Goal: Information Seeking & Learning: Learn about a topic

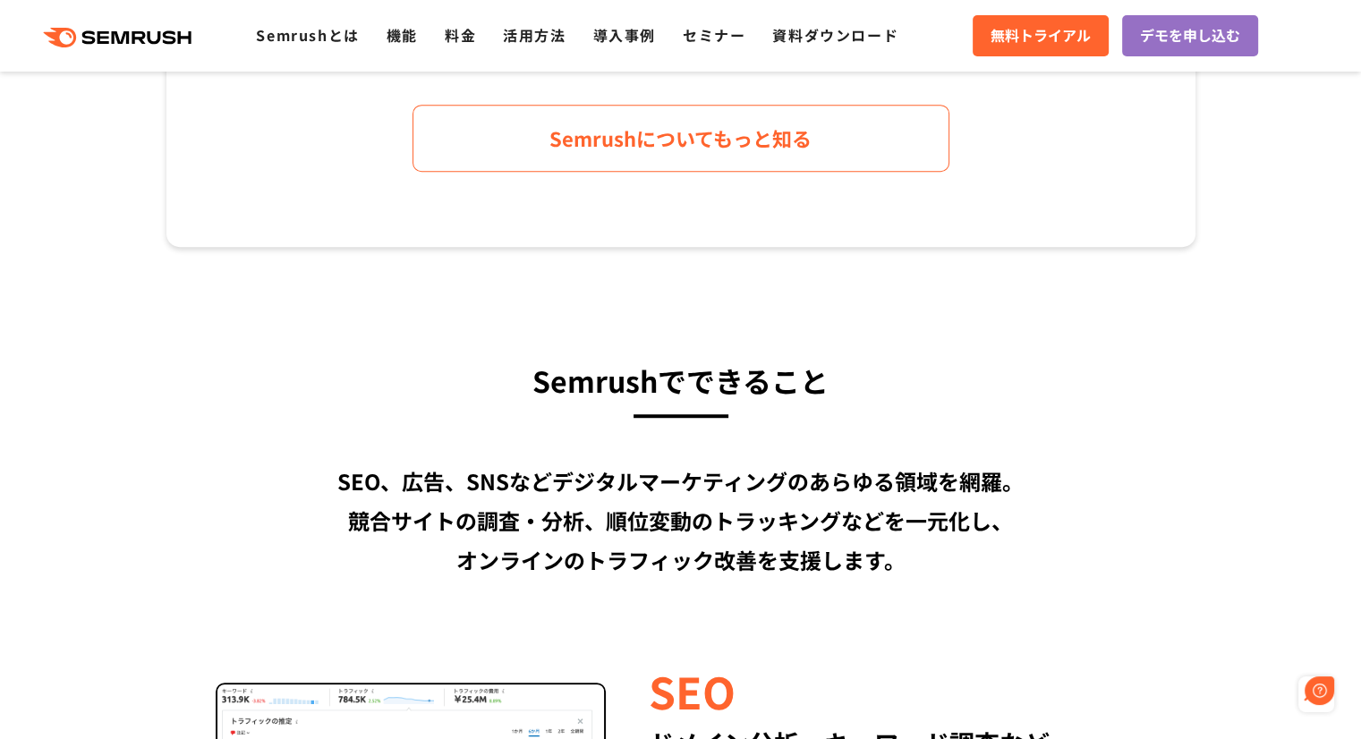
scroll to position [1132, 0]
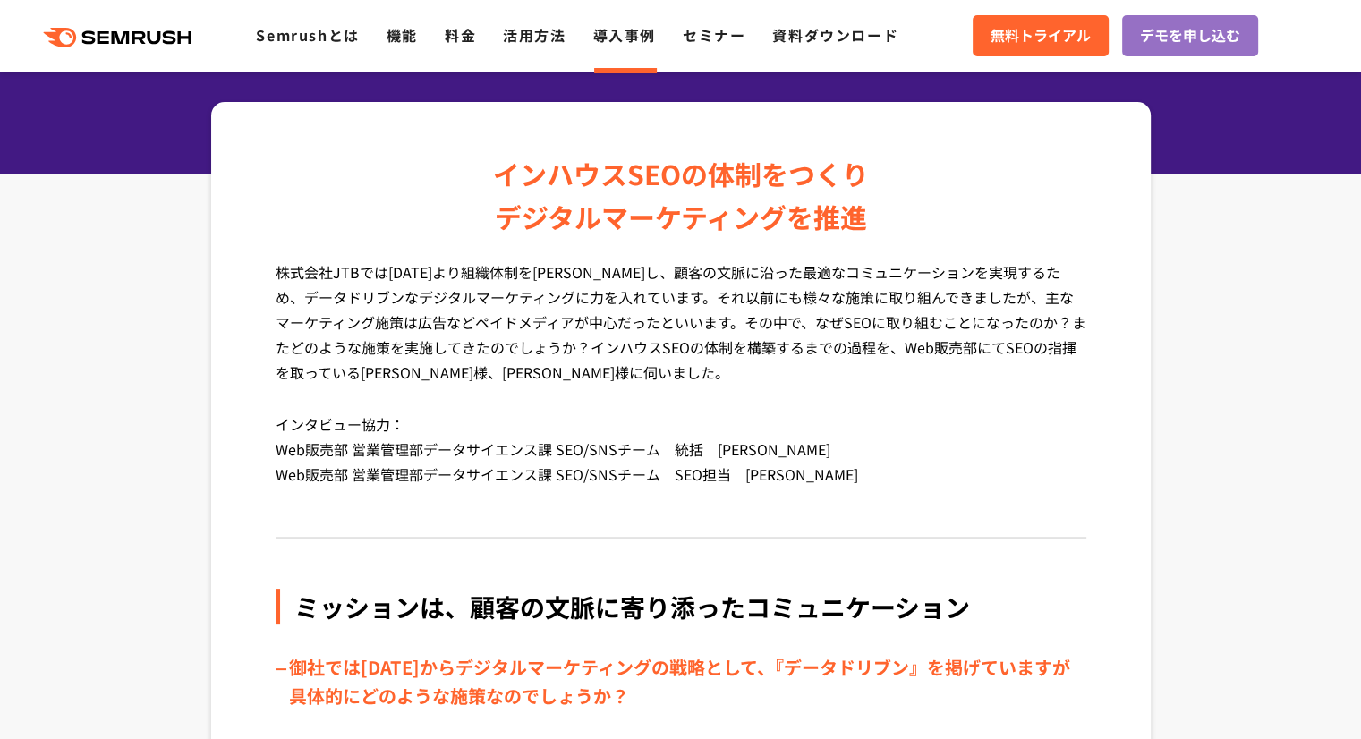
scroll to position [209, 0]
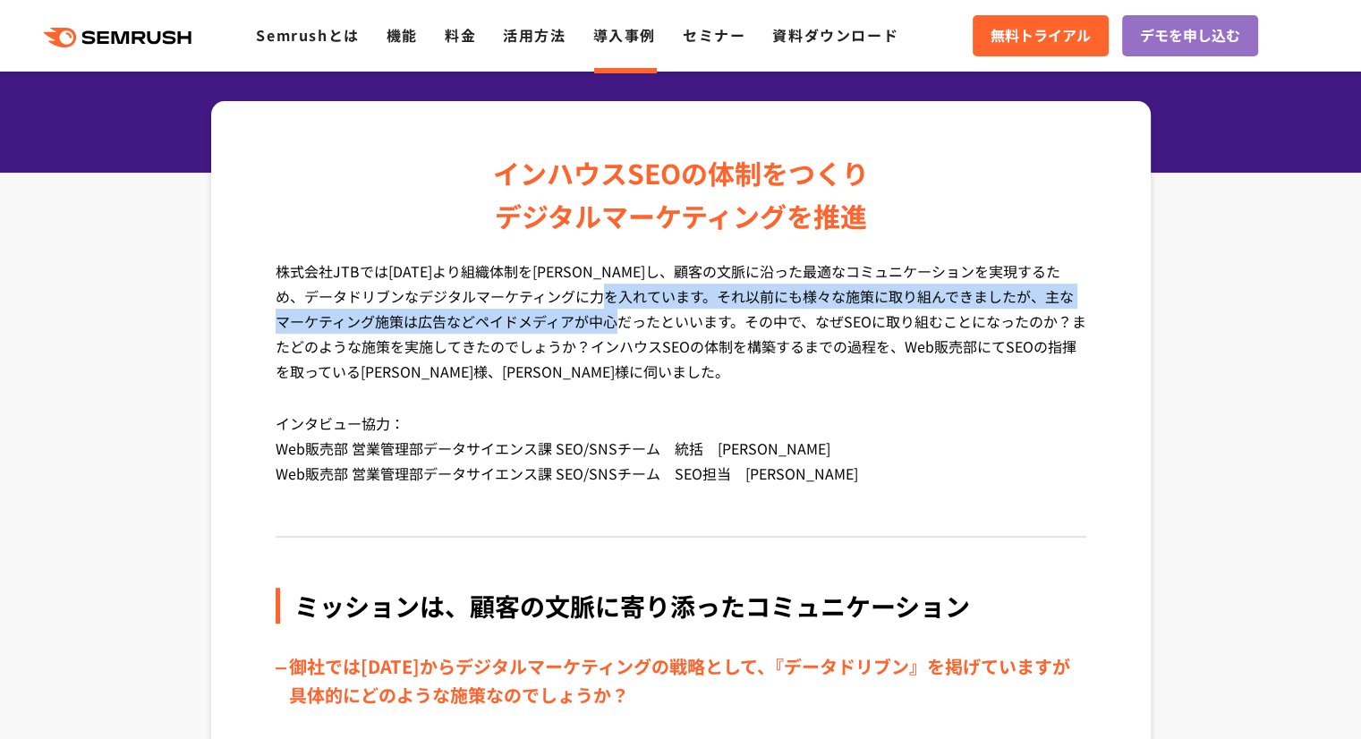
drag, startPoint x: 658, startPoint y: 291, endPoint x: 662, endPoint y: 333, distance: 42.2
click at [662, 333] on p "株式会社JTBでは2018年4月より組織体制を一新し、顧客の文脈に沿った最適なコミュニケーションを実現するため、データドリブンなデジタルマーケティングに力を入…" at bounding box center [681, 335] width 810 height 152
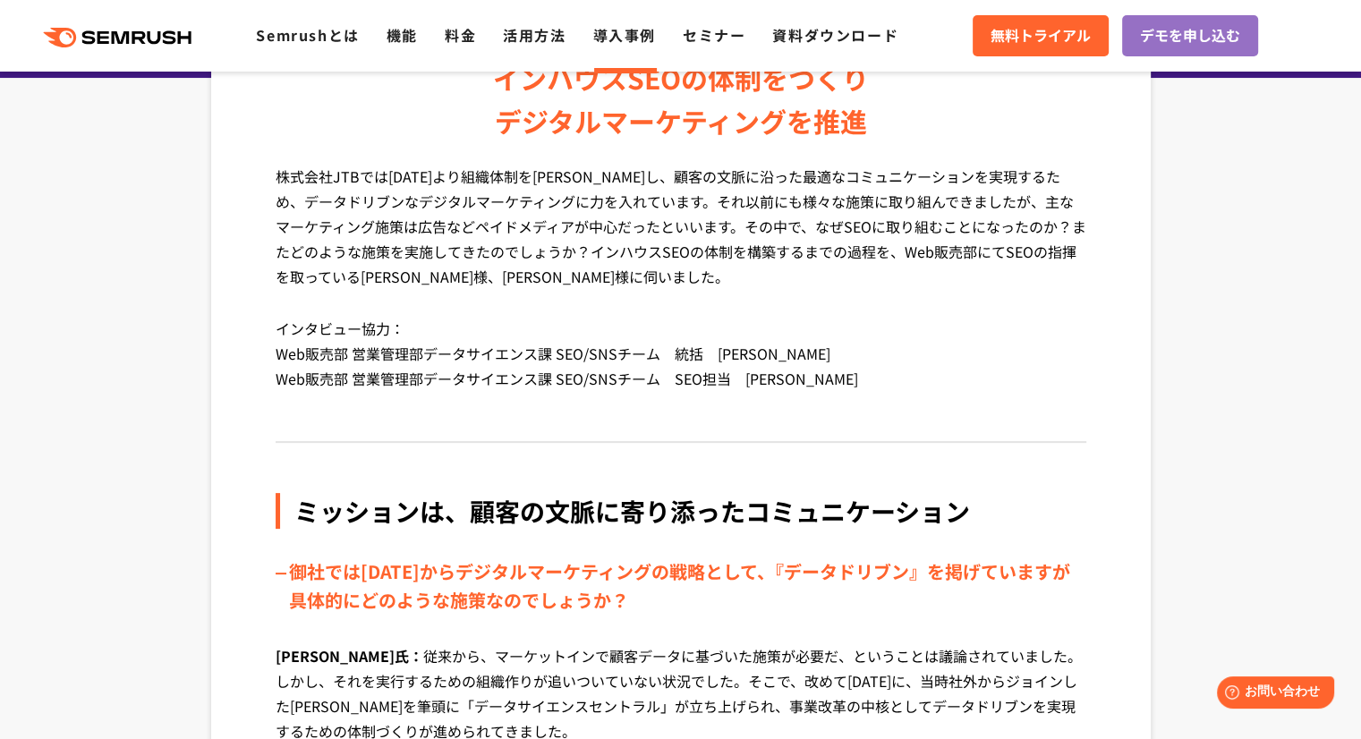
scroll to position [0, 0]
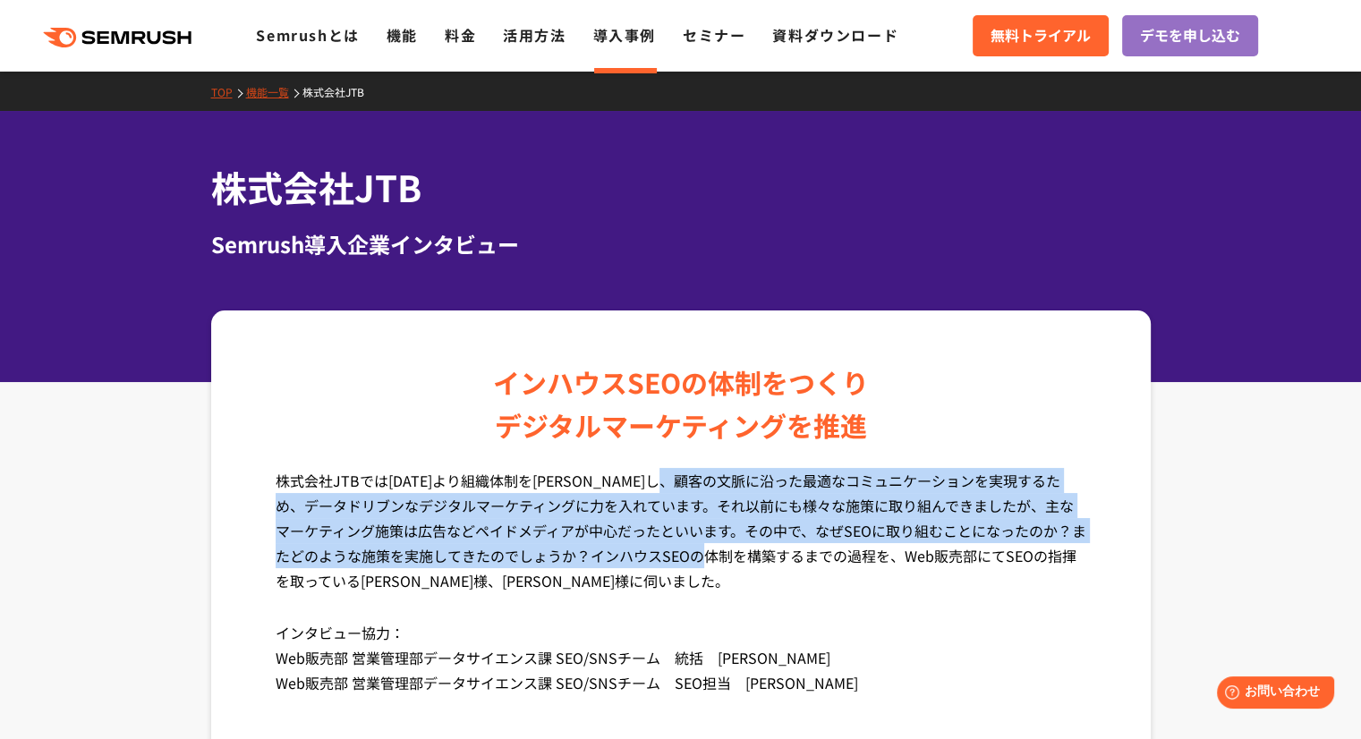
drag, startPoint x: 739, startPoint y: 480, endPoint x: 755, endPoint y: 545, distance: 66.4
click at [755, 545] on p "株式会社JTBでは2018年4月より組織体制を一新し、顧客の文脈に沿った最適なコミュニケーションを実現するため、データドリブンなデジタルマーケティングに力を入…" at bounding box center [681, 544] width 810 height 152
